Goal: Information Seeking & Learning: Learn about a topic

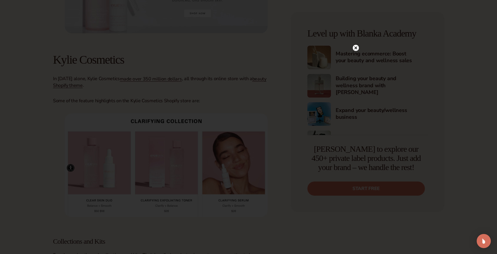
scroll to position [448, 0]
click at [357, 61] on icon at bounding box center [355, 59] width 3 height 3
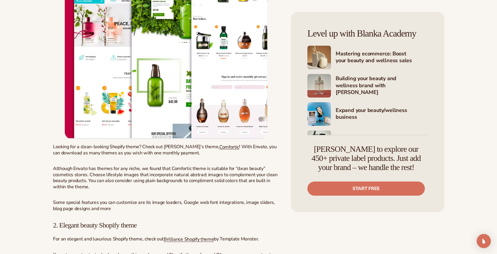
scroll to position [1752, 0]
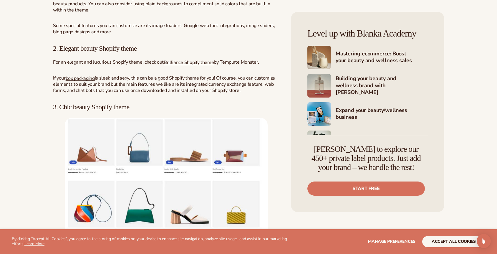
scroll to position [1882, 0]
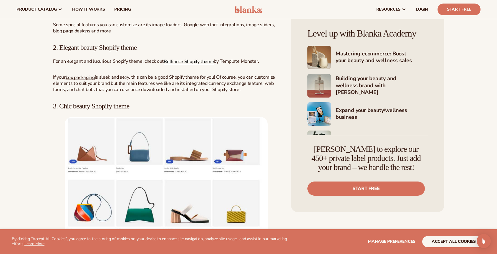
click at [173, 58] on link "Brilliance Shopify theme" at bounding box center [189, 61] width 50 height 6
